Goal: Use online tool/utility: Utilize a website feature to perform a specific function

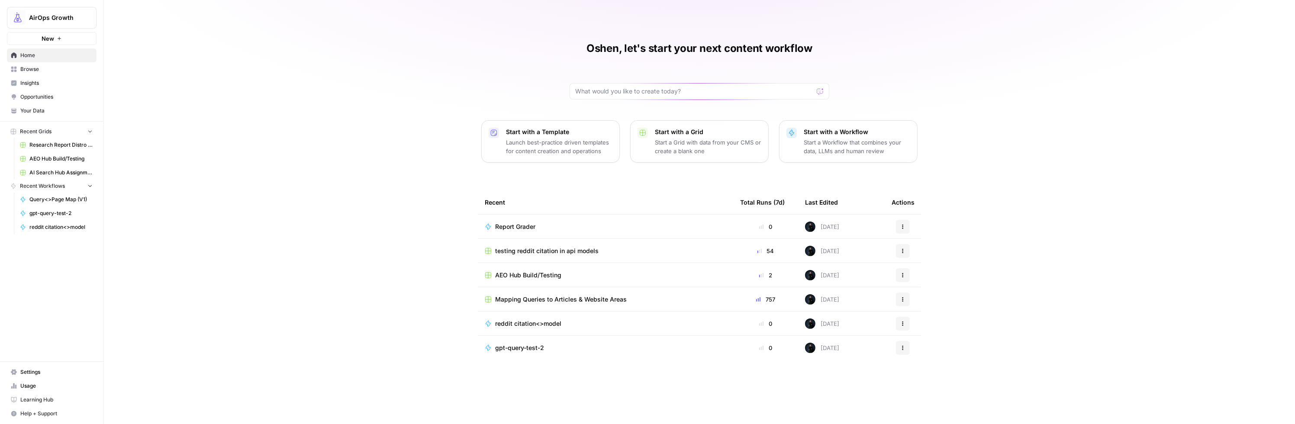
click at [29, 65] on link "Browse" at bounding box center [52, 69] width 90 height 14
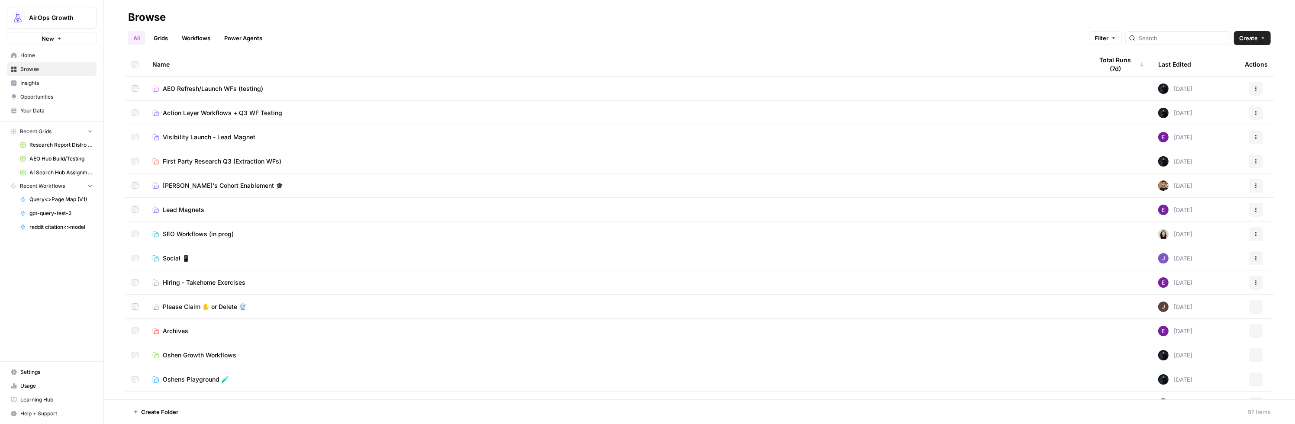
scroll to position [239, 0]
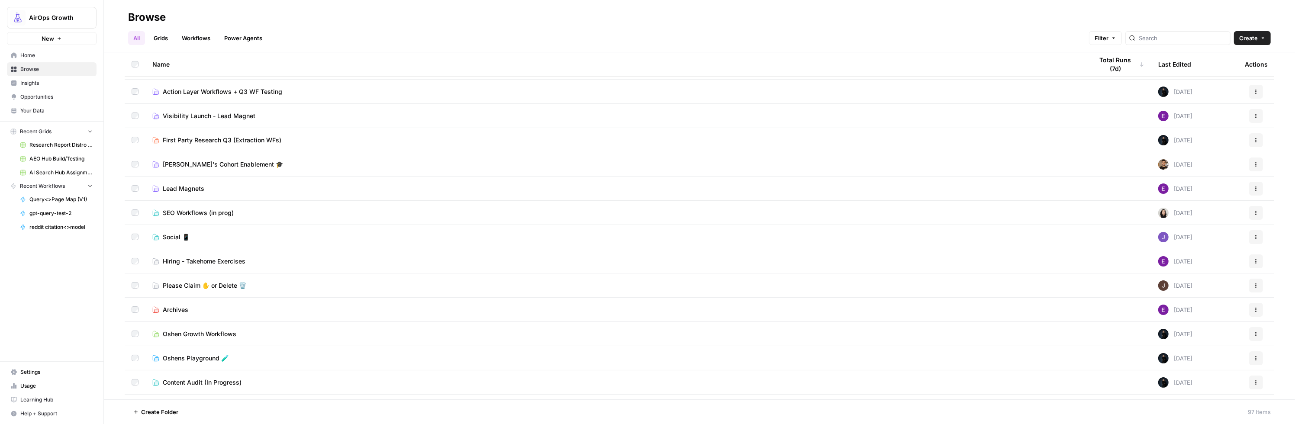
click at [178, 211] on span "SEO Workflows (in prog)" at bounding box center [198, 213] width 71 height 9
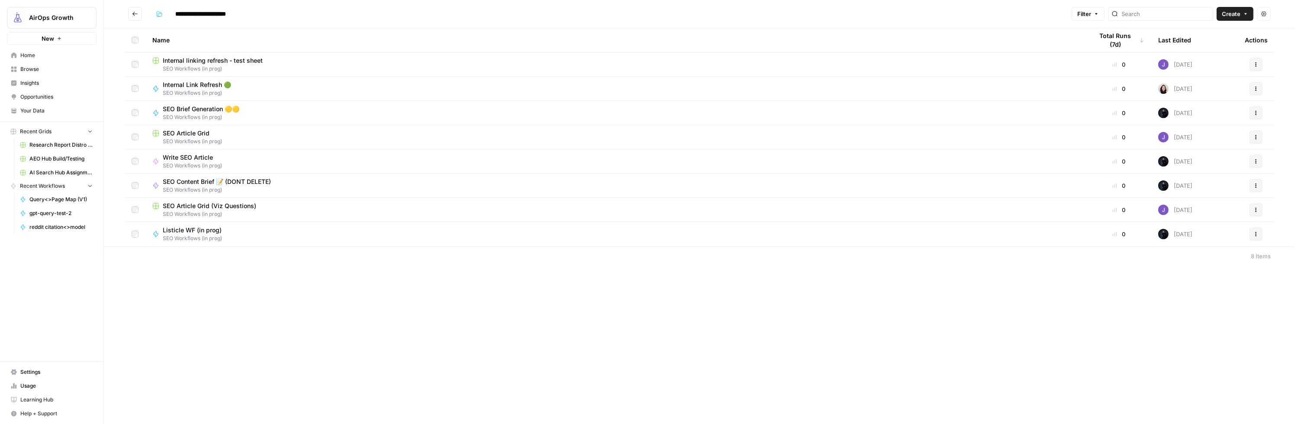
click at [178, 116] on span "SEO Workflows (in prog)" at bounding box center [205, 117] width 84 height 8
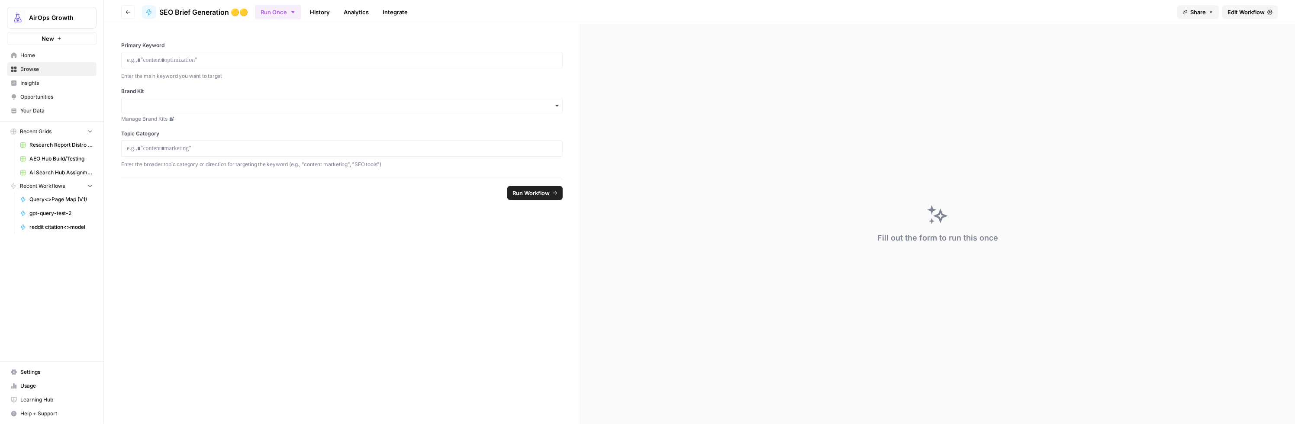
click at [1243, 8] on span "Edit Workflow" at bounding box center [1246, 12] width 37 height 9
